Goal: Task Accomplishment & Management: Manage account settings

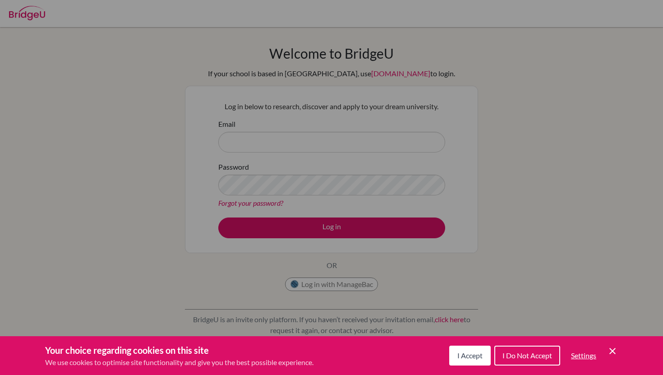
click at [481, 360] on button "I Accept" at bounding box center [469, 355] width 41 height 20
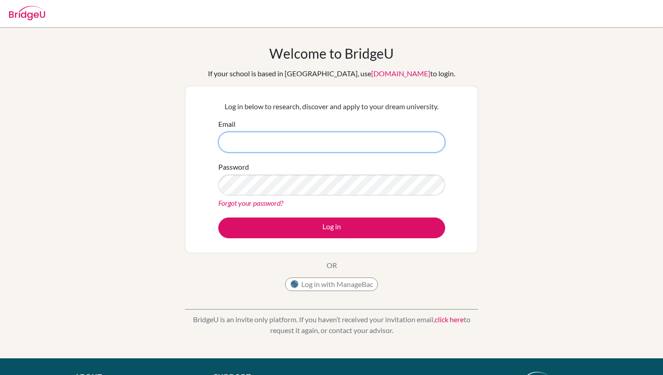
click at [331, 141] on input "Email" at bounding box center [331, 142] width 227 height 21
type input "[EMAIL_ADDRESS][DOMAIN_NAME]"
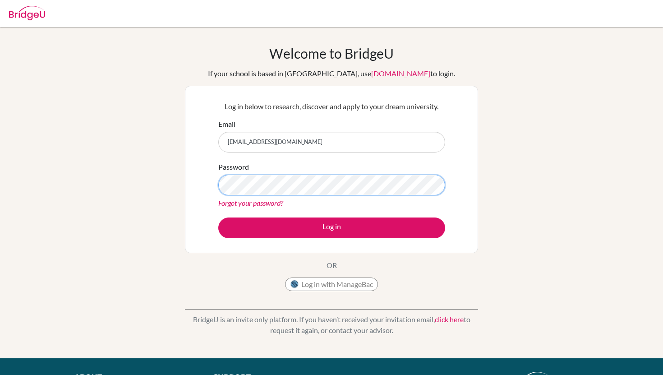
click at [218, 217] on button "Log in" at bounding box center [331, 227] width 227 height 21
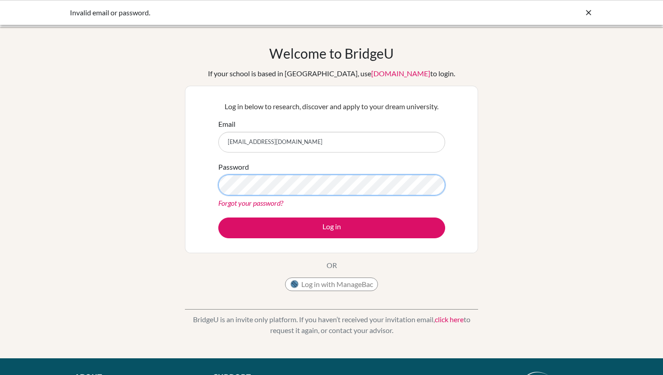
click at [218, 217] on button "Log in" at bounding box center [331, 227] width 227 height 21
click at [300, 142] on input "[EMAIL_ADDRESS][DOMAIN_NAME]" at bounding box center [331, 142] width 227 height 21
drag, startPoint x: 300, startPoint y: 142, endPoint x: 213, endPoint y: 142, distance: 86.6
click at [213, 142] on div "Log in below to research, discover and apply to your dream university. Email ol…" at bounding box center [331, 169] width 238 height 148
click at [241, 118] on div "Log in below to research, discover and apply to your dream university. Email ol…" at bounding box center [331, 169] width 238 height 148
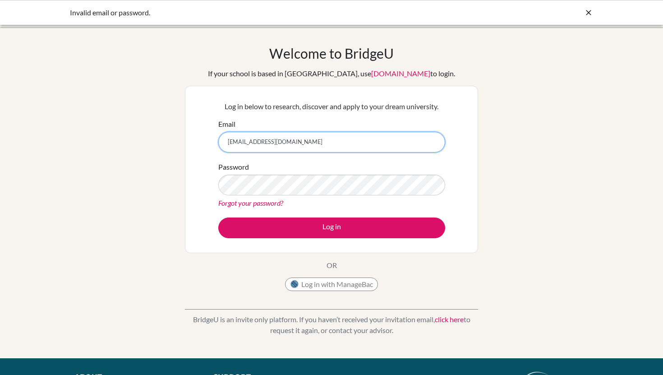
drag, startPoint x: 298, startPoint y: 139, endPoint x: 204, endPoint y: 138, distance: 94.7
click at [204, 138] on div "Log in below to research, discover and apply to your dream university. Email ol…" at bounding box center [331, 169] width 293 height 167
type input "1600077@dishs.tp.edu.tw"
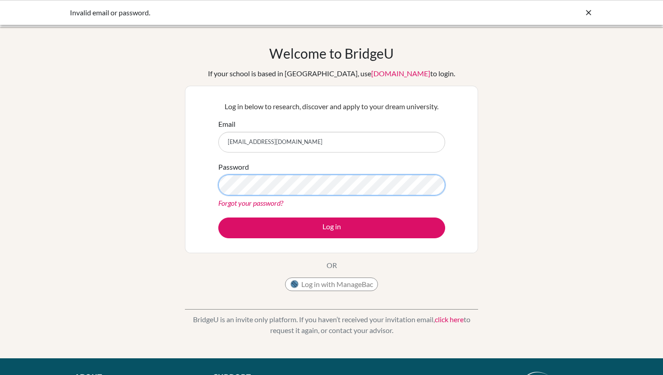
click at [218, 217] on button "Log in" at bounding box center [331, 227] width 227 height 21
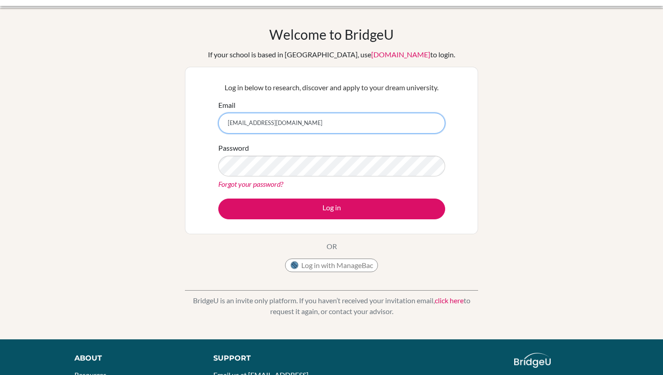
scroll to position [6, 0]
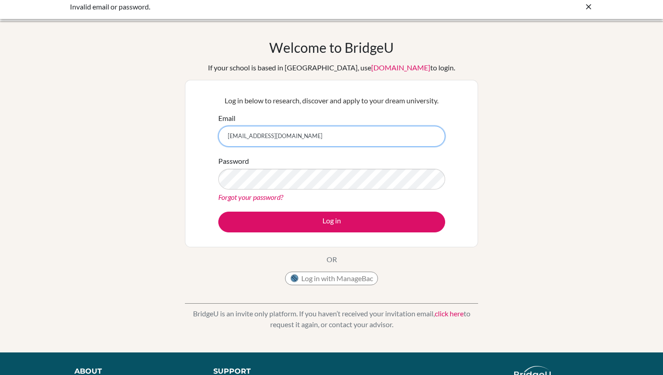
click at [308, 146] on input "1600077@dishs.tp.edu.tw" at bounding box center [331, 136] width 227 height 21
drag, startPoint x: 308, startPoint y: 146, endPoint x: 194, endPoint y: 140, distance: 114.2
click at [194, 141] on div "Log in below to research, discover and apply to your dream university. Email 16…" at bounding box center [331, 163] width 293 height 167
click at [310, 148] on form "Email 1600077@dishs.tp.edu.tw Password Forgot your password? Log in" at bounding box center [331, 172] width 227 height 119
drag, startPoint x: 310, startPoint y: 139, endPoint x: 193, endPoint y: 139, distance: 116.8
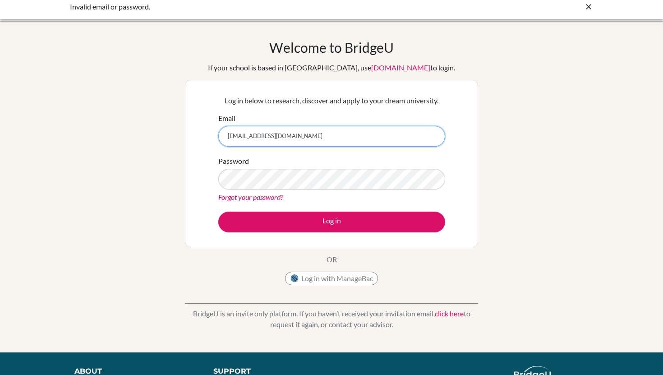
click at [191, 140] on div "Log in below to research, discover and apply to your dream university. Email 16…" at bounding box center [331, 163] width 293 height 167
drag, startPoint x: 226, startPoint y: 138, endPoint x: 350, endPoint y: 147, distance: 124.4
click at [350, 147] on form "Email 1600077@dishs.tp.edu.tw Password Forgot your password? Log in" at bounding box center [331, 172] width 227 height 119
type input "[EMAIL_ADDRESS][DOMAIN_NAME]"
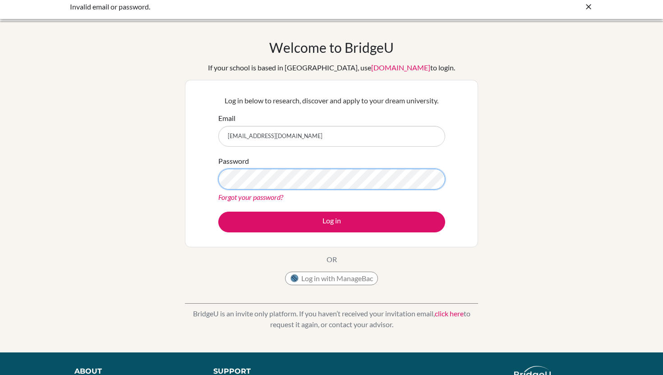
click at [218, 211] on button "Log in" at bounding box center [331, 221] width 227 height 21
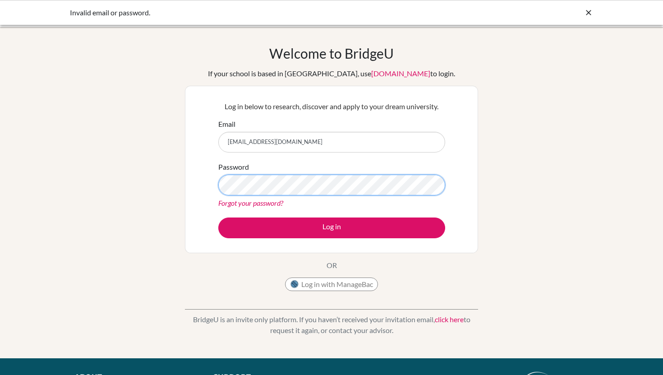
click at [218, 217] on button "Log in" at bounding box center [331, 227] width 227 height 21
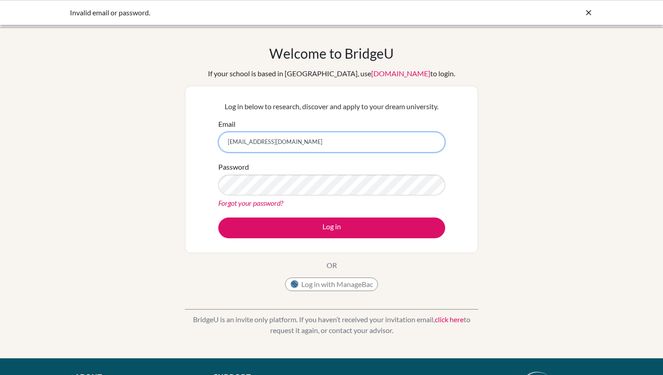
drag, startPoint x: 296, startPoint y: 147, endPoint x: 254, endPoint y: 143, distance: 42.1
click at [254, 143] on input "[EMAIL_ADDRESS][DOMAIN_NAME]" at bounding box center [331, 142] width 227 height 21
type input "o"
type input "[EMAIL_ADDRESS][DOMAIN_NAME]"
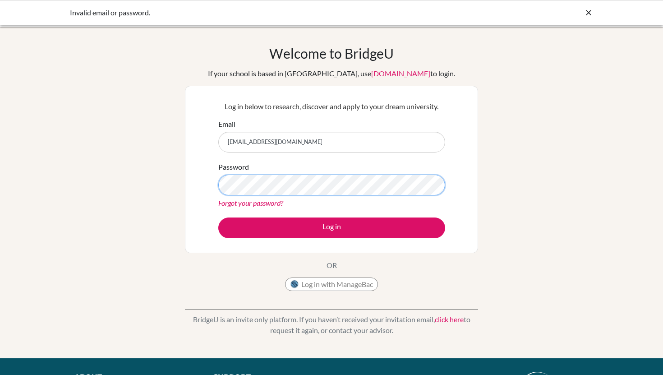
click at [218, 217] on button "Log in" at bounding box center [331, 227] width 227 height 21
